Goal: Information Seeking & Learning: Find specific fact

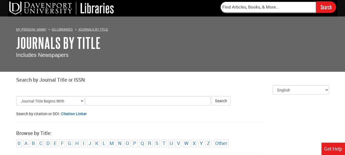
click at [99, 103] on input "Title Search Criteria" at bounding box center [147, 100] width 125 height 9
drag, startPoint x: 145, startPoint y: 100, endPoint x: 205, endPoint y: 101, distance: 59.6
click at [205, 101] on input "Accident and emergency nursing ISSN: 0965-2302" at bounding box center [147, 100] width 125 height 9
type input "Accident and emergency nursing"
click at [211, 96] on button "Search" at bounding box center [220, 100] width 19 height 9
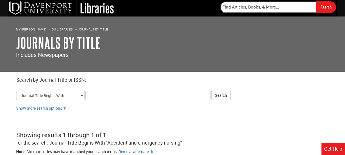
scroll to position [106, 0]
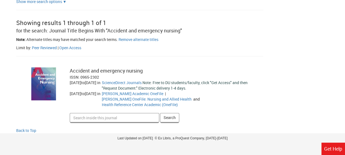
drag, startPoint x: 69, startPoint y: 70, endPoint x: 143, endPoint y: 71, distance: 73.3
click at [143, 71] on div "Accident and emergency nursing" at bounding box center [159, 70] width 179 height 7
copy div "Accident and emergency nursing"
drag, startPoint x: 99, startPoint y: 77, endPoint x: 68, endPoint y: 75, distance: 31.6
click at [68, 75] on div "Accident and emergency nursing ISSN: 0965-2302 [DATE] to [DATE] in | and Scienc…" at bounding box center [159, 94] width 187 height 55
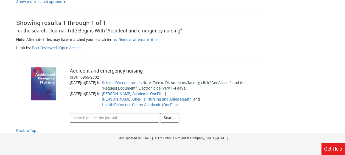
copy div "ISSN: 0965-2302"
click at [92, 113] on input "Search inside this journal" at bounding box center [114, 117] width 89 height 9
type input "international emergency nursing"
click at [160, 113] on button "Search" at bounding box center [169, 117] width 19 height 9
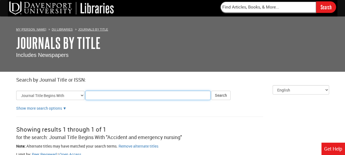
click at [99, 96] on input "Title Search Criteria" at bounding box center [147, 95] width 125 height 9
paste input "International emergency nursing"
type input "International emergency nursing"
click button "Search" at bounding box center [220, 95] width 19 height 9
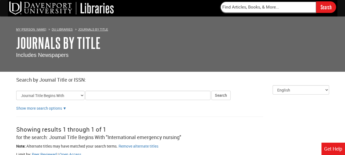
click at [261, 109] on div "Show more search options ▼" at bounding box center [172, 107] width 313 height 5
